Goal: Information Seeking & Learning: Learn about a topic

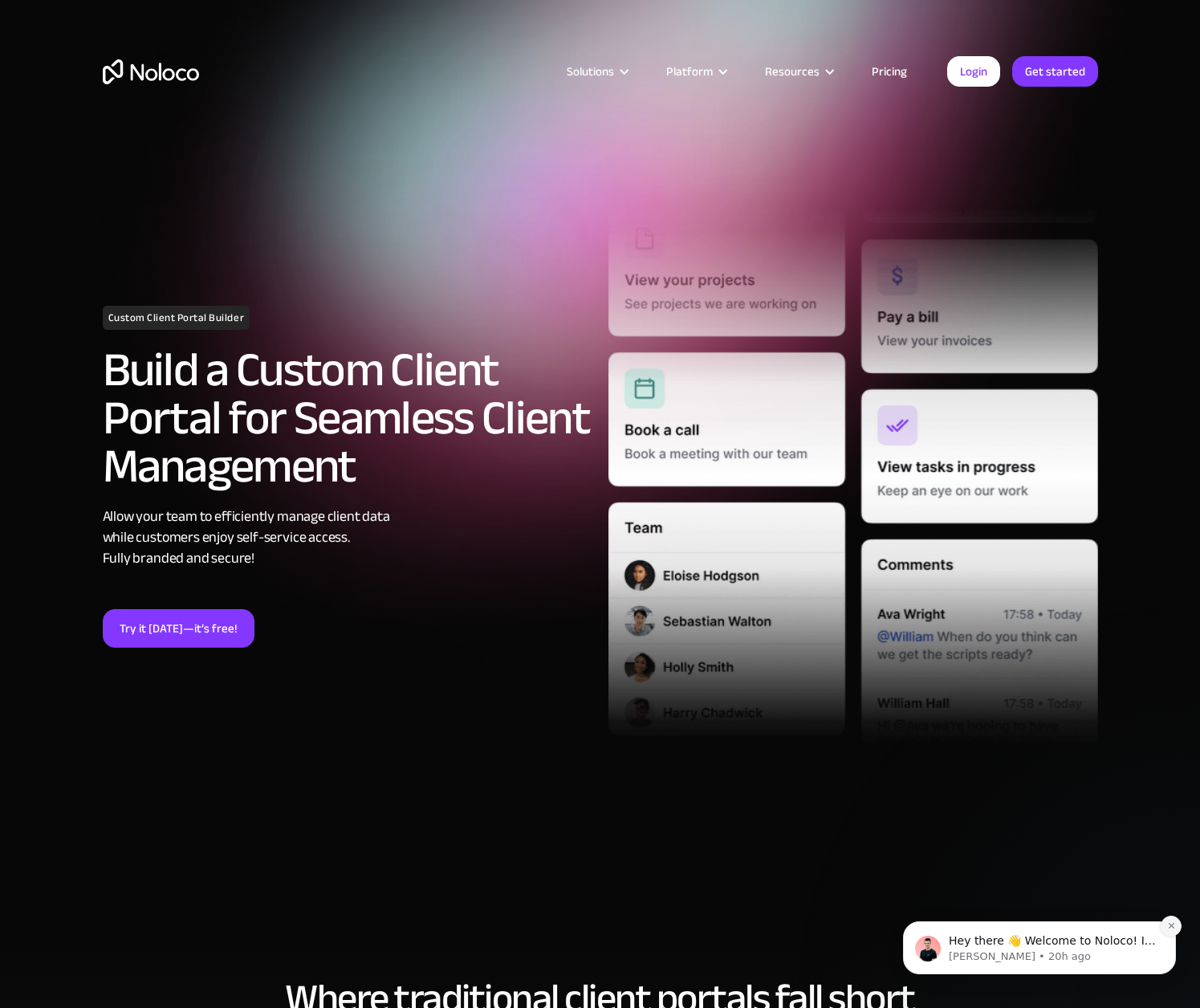
click at [1134, 682] on icon "Dismiss notification" at bounding box center [1171, 925] width 8 height 8
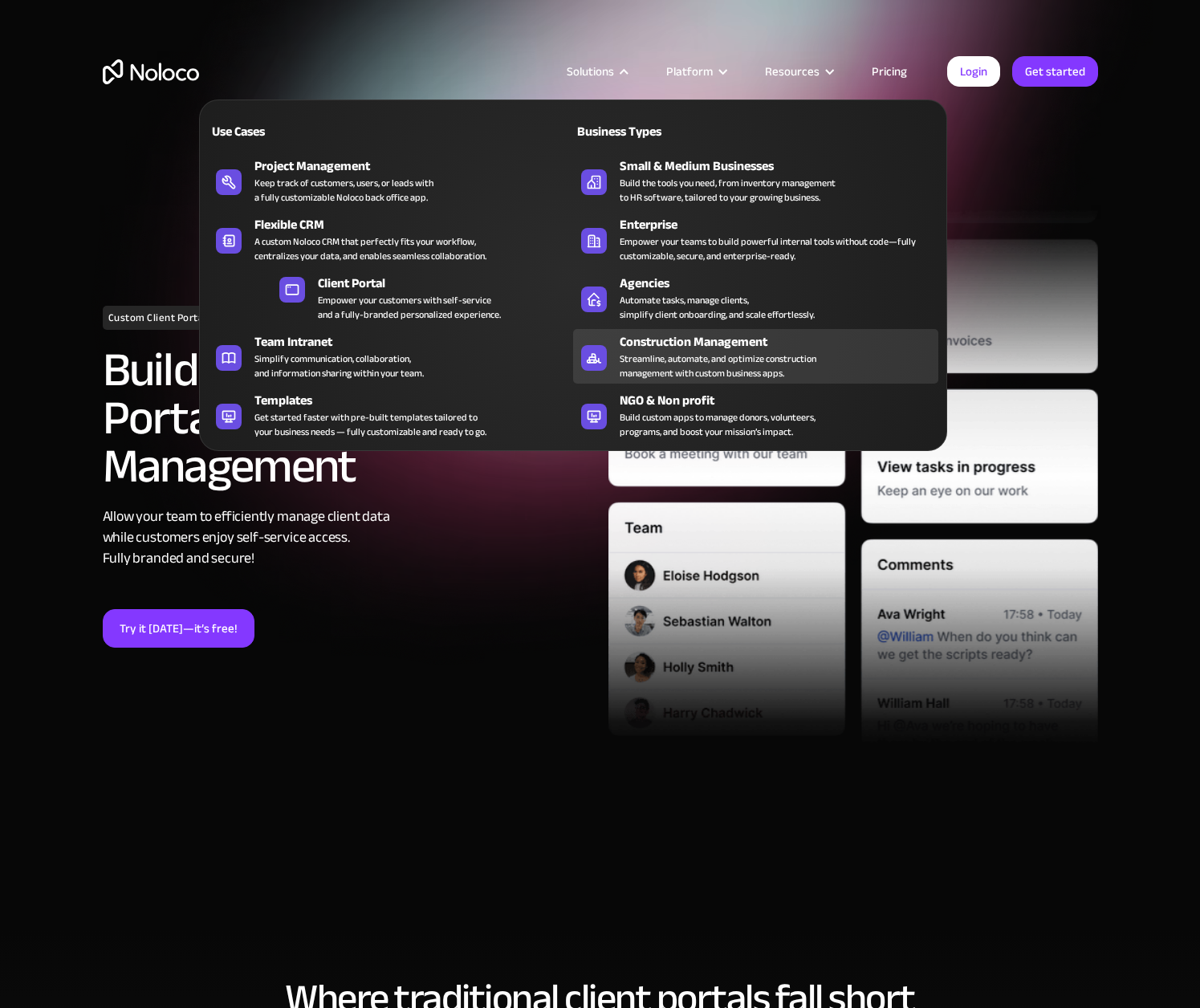
click at [667, 355] on div "Streamline, automate, and optimize construction management with custom business…" at bounding box center [718, 365] width 196 height 29
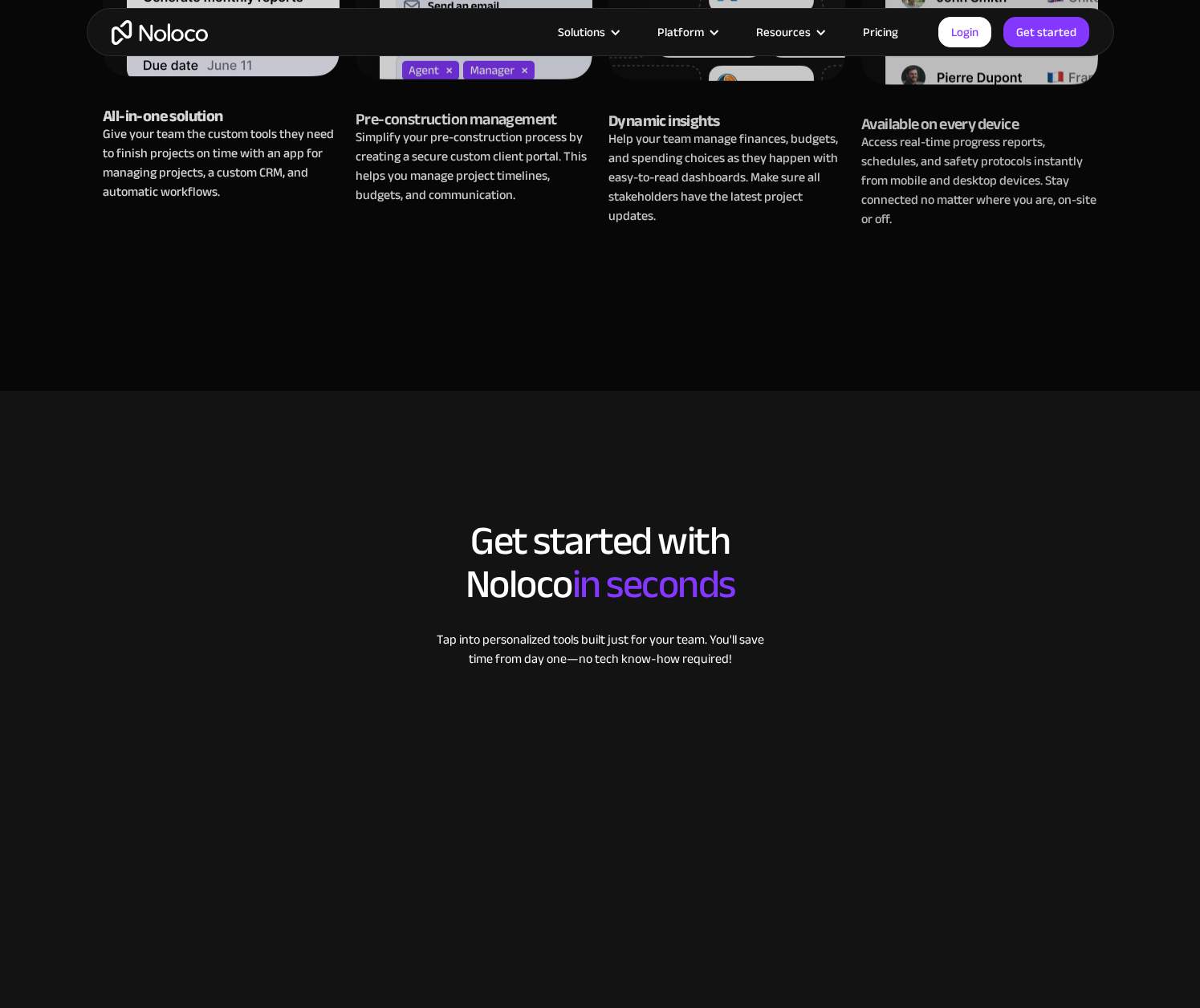
scroll to position [1669, 0]
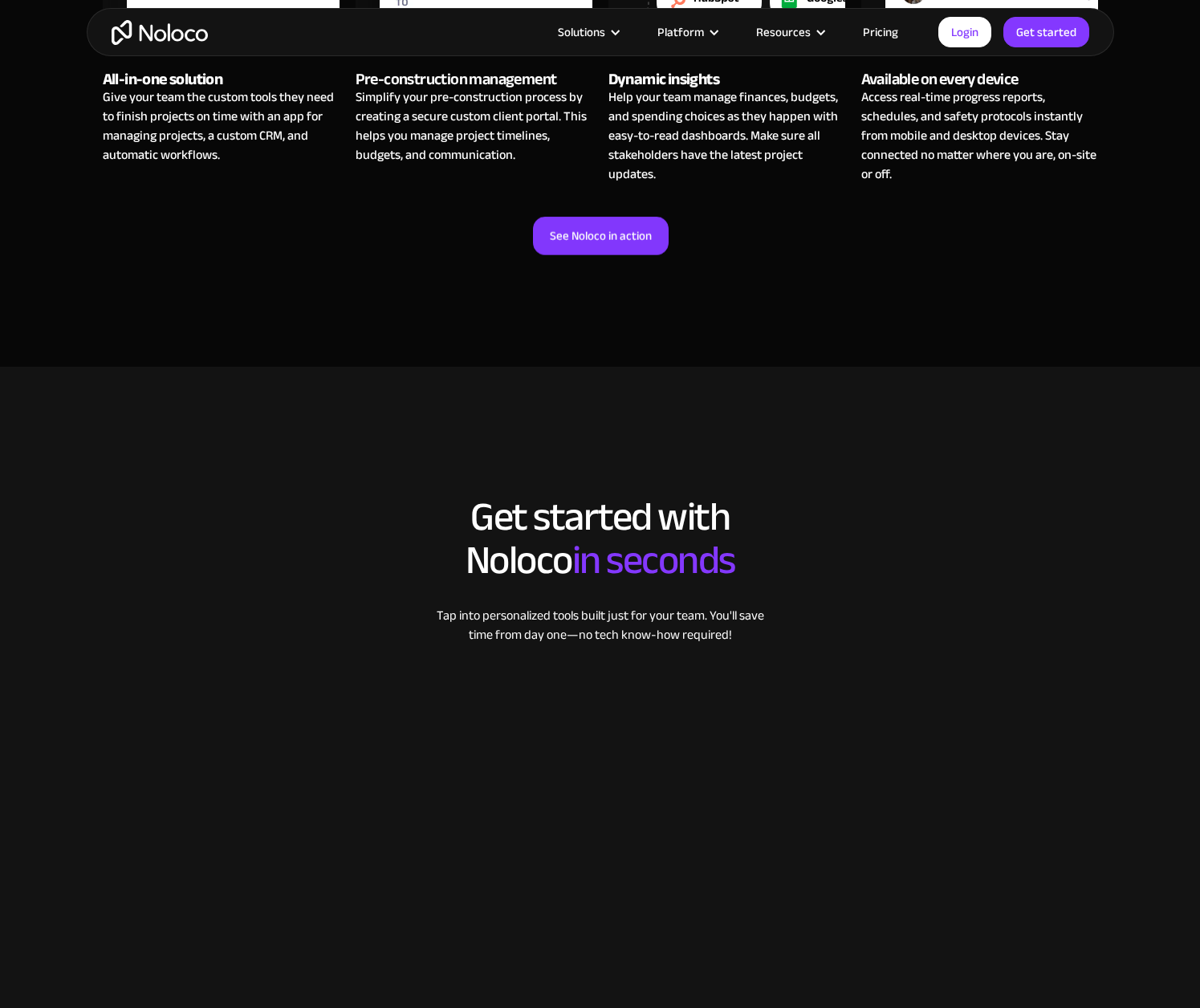
click at [885, 35] on link "Pricing" at bounding box center [880, 32] width 76 height 21
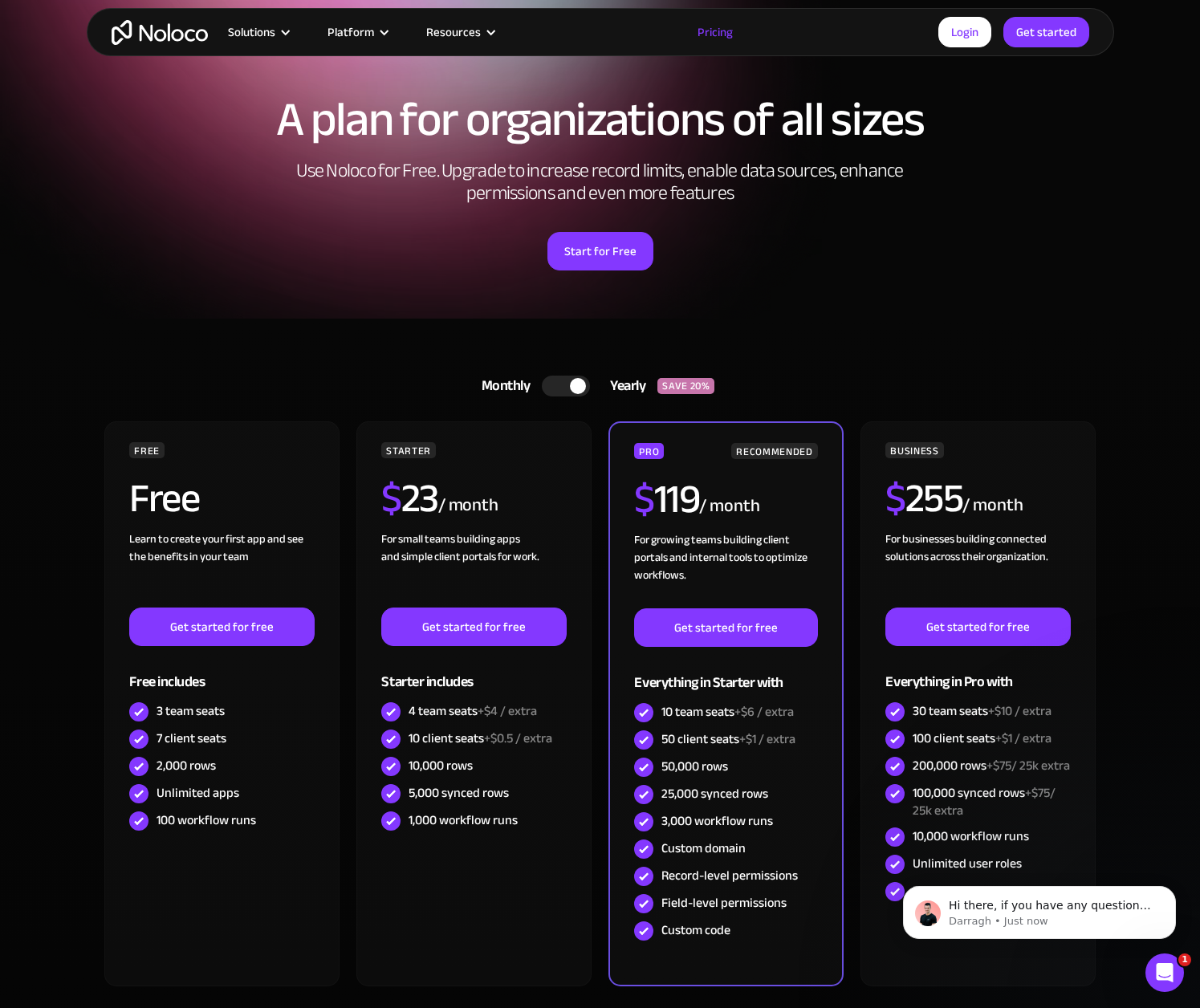
scroll to position [68, 0]
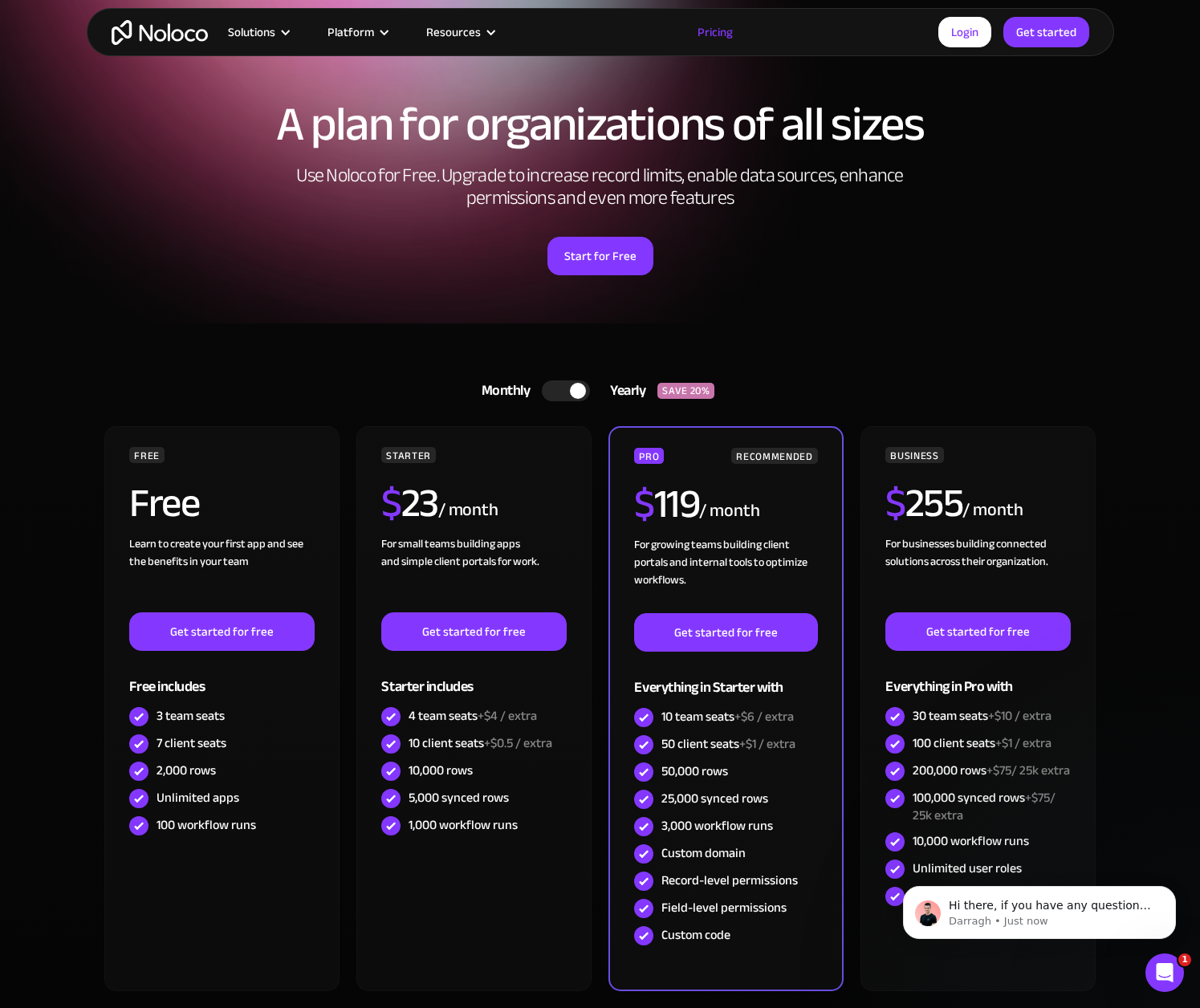
click at [549, 391] on div at bounding box center [566, 390] width 49 height 21
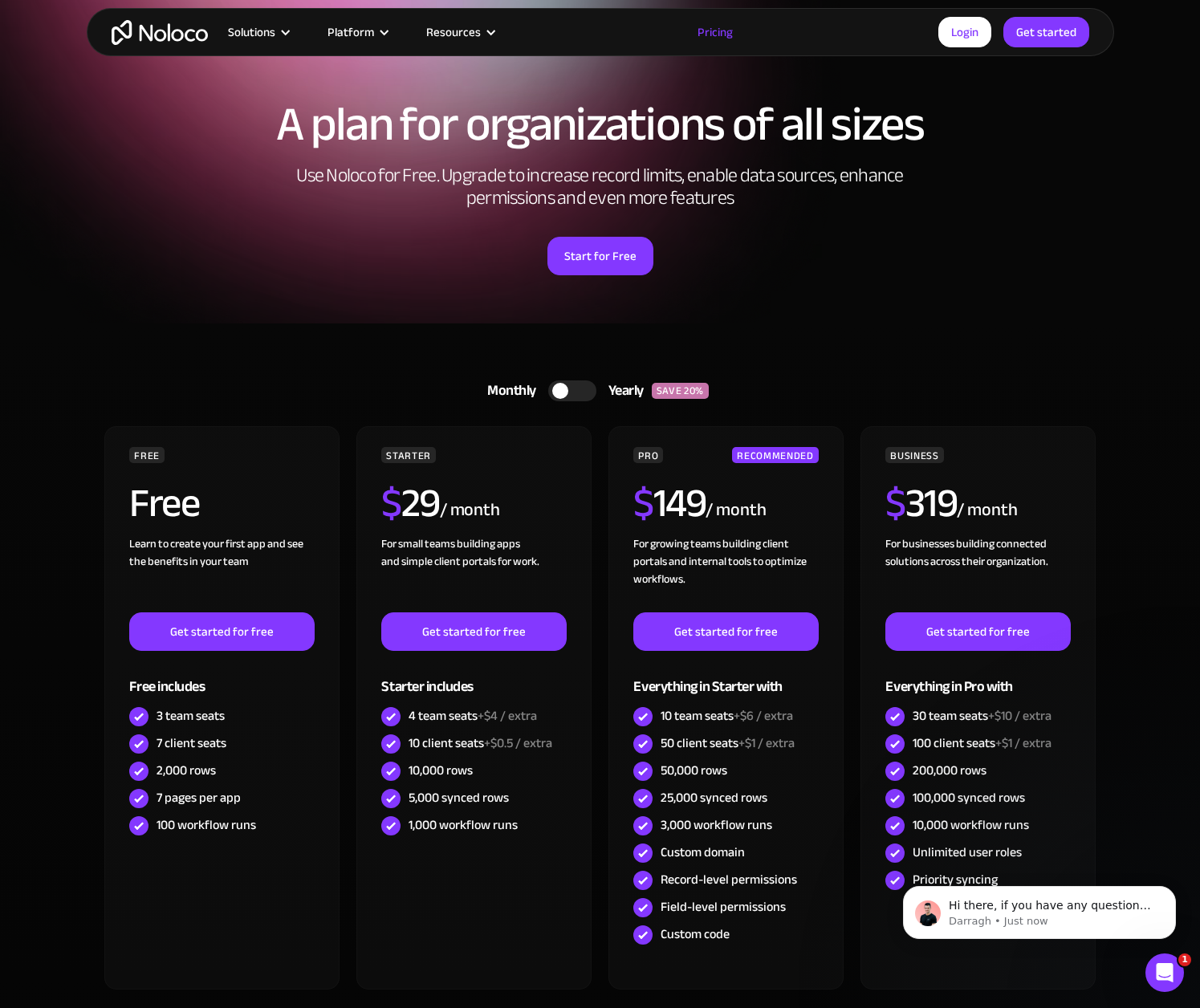
click at [575, 394] on div at bounding box center [573, 390] width 49 height 21
